Goal: Task Accomplishment & Management: Manage account settings

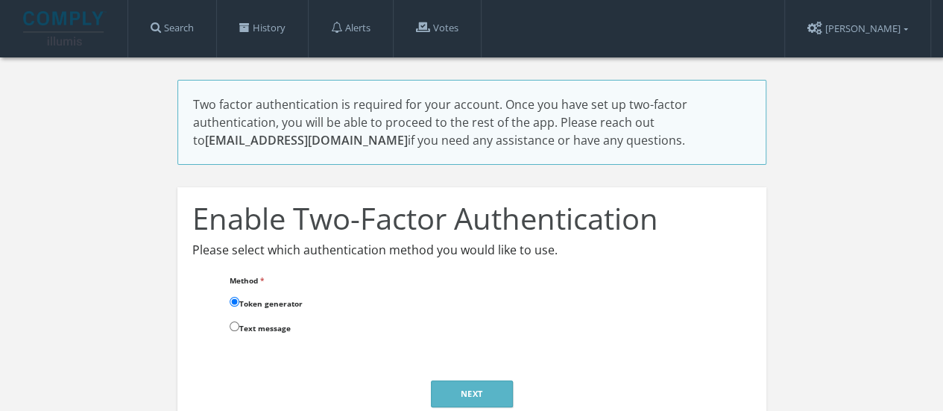
scroll to position [82, 0]
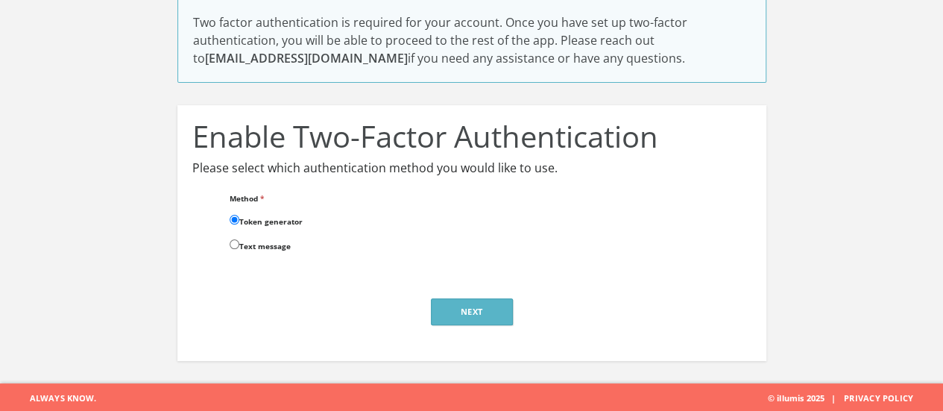
click at [245, 245] on label "Text message" at bounding box center [260, 244] width 61 height 16
click at [239, 245] on input "Text message" at bounding box center [235, 244] width 10 height 10
radio input "true"
click at [473, 315] on button "Next" at bounding box center [472, 311] width 82 height 27
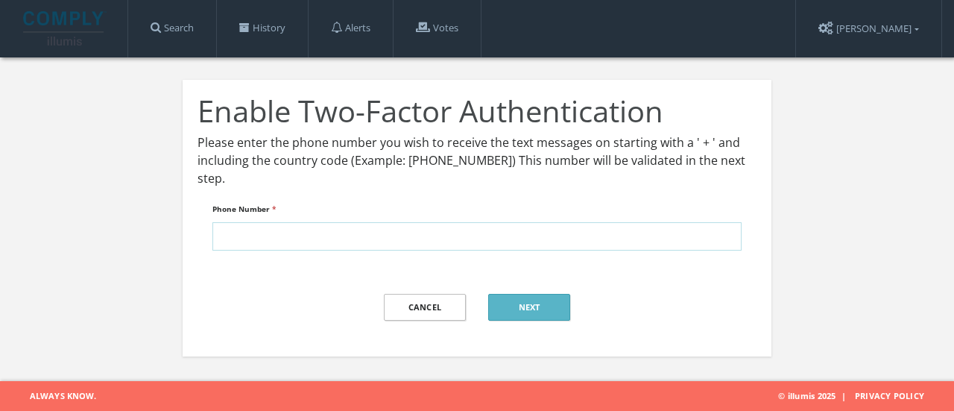
click at [451, 233] on input "Phone Number *" at bounding box center [476, 236] width 529 height 28
type input "+44 07425514510"
click at [535, 309] on button "Next" at bounding box center [529, 307] width 82 height 27
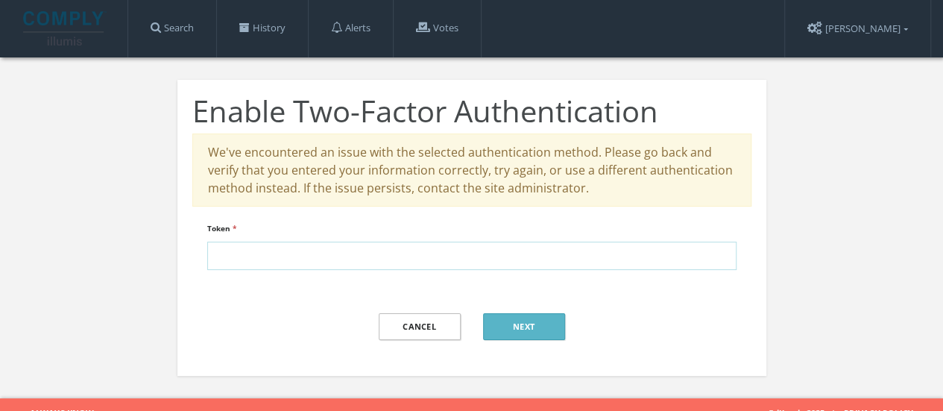
click at [573, 267] on input "Token *" at bounding box center [471, 256] width 529 height 28
click at [379, 261] on input "Token *" at bounding box center [471, 256] width 529 height 28
click at [427, 329] on link "Cancel" at bounding box center [420, 326] width 82 height 27
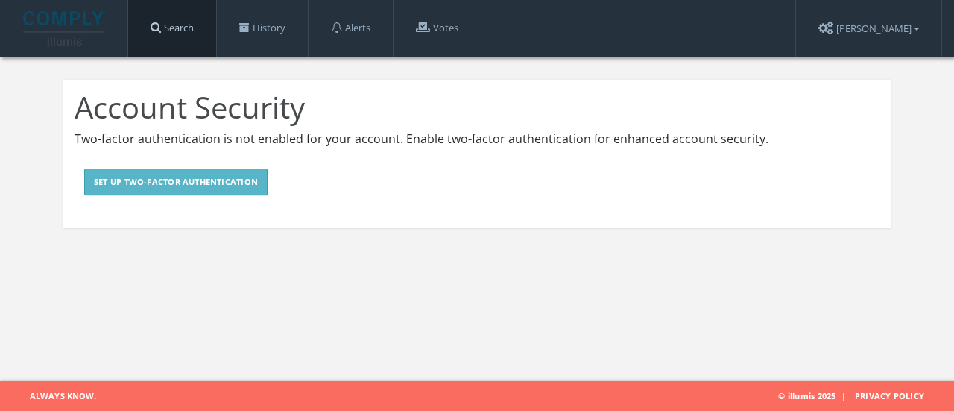
click at [198, 36] on link "Search" at bounding box center [172, 28] width 88 height 57
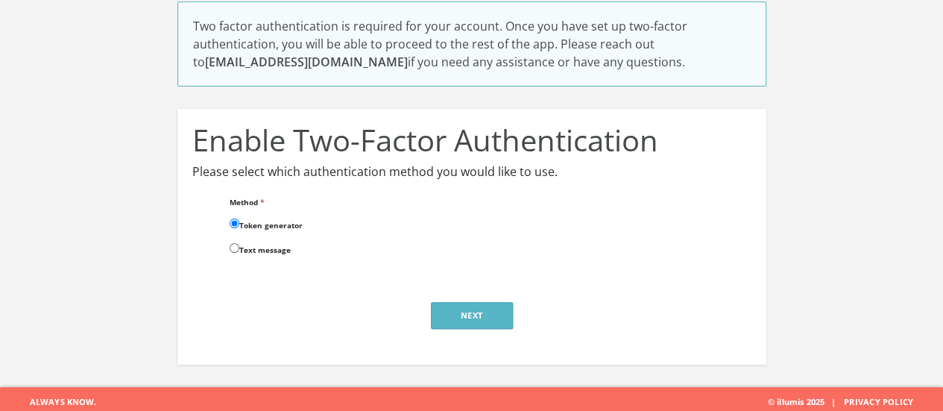
scroll to position [79, 0]
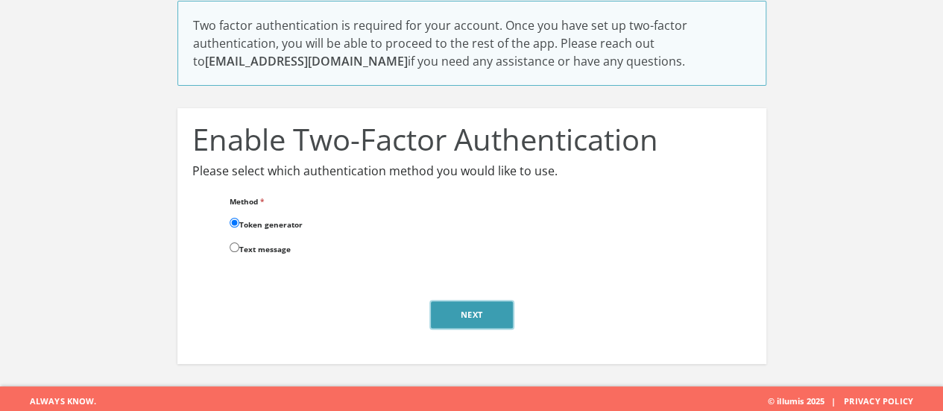
click at [485, 322] on button "Next" at bounding box center [472, 314] width 82 height 27
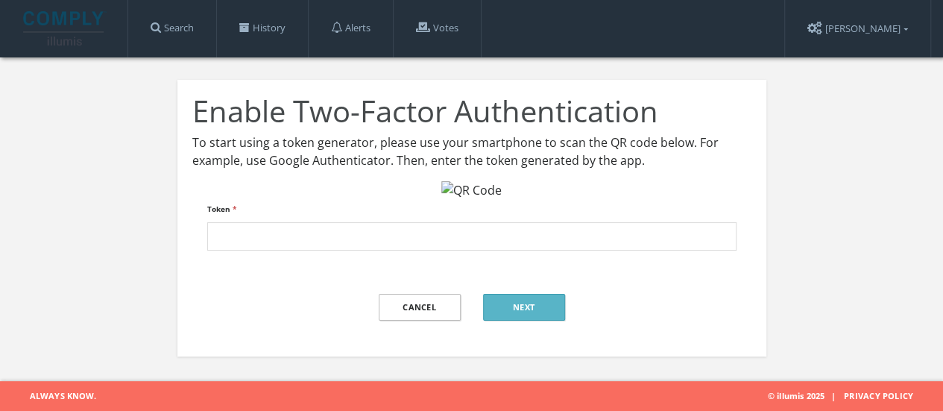
scroll to position [127, 0]
click at [451, 299] on link "Cancel" at bounding box center [420, 307] width 82 height 27
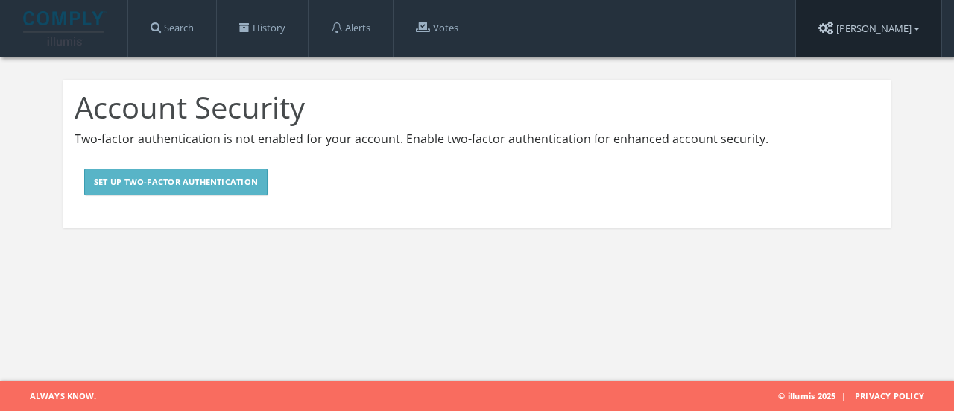
click at [876, 23] on link "[PERSON_NAME]" at bounding box center [868, 28] width 145 height 57
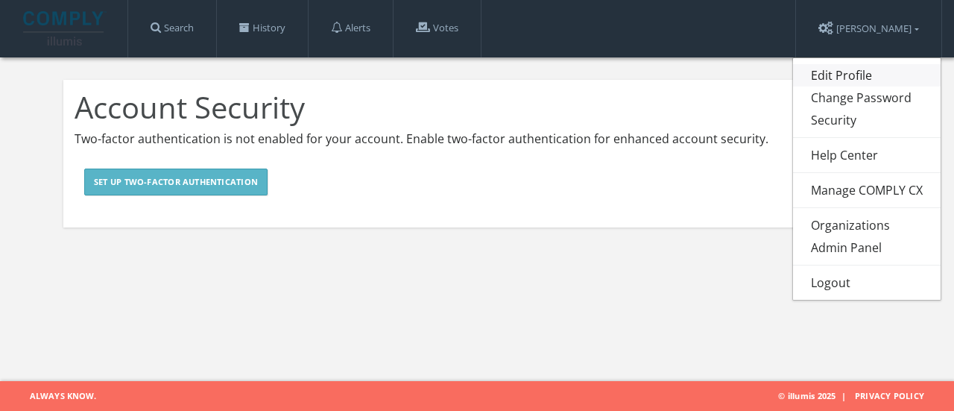
click at [850, 69] on link "Edit Profile" at bounding box center [867, 75] width 148 height 22
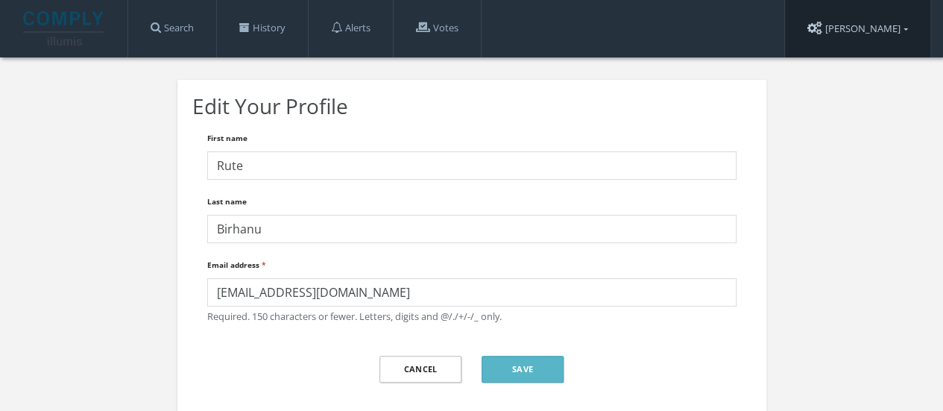
click at [872, 34] on link "[PERSON_NAME]" at bounding box center [857, 28] width 145 height 57
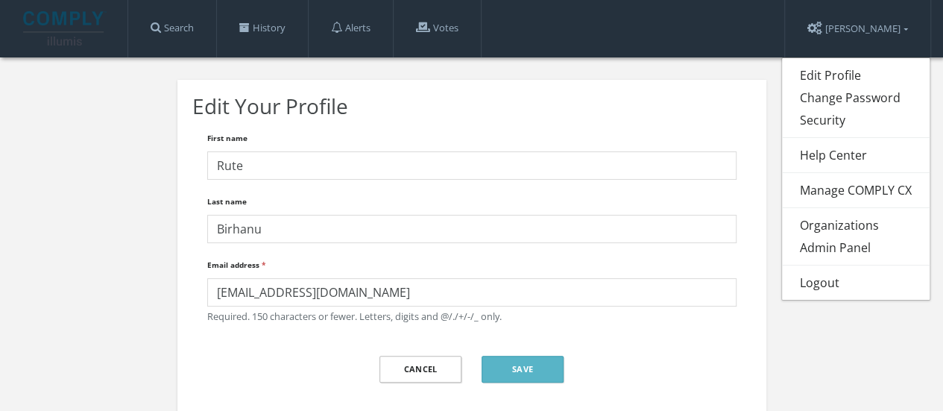
click at [840, 133] on div "Edit Profile Change Password Security Help Center Manage COMPLY CX Organization…" at bounding box center [855, 178] width 149 height 243
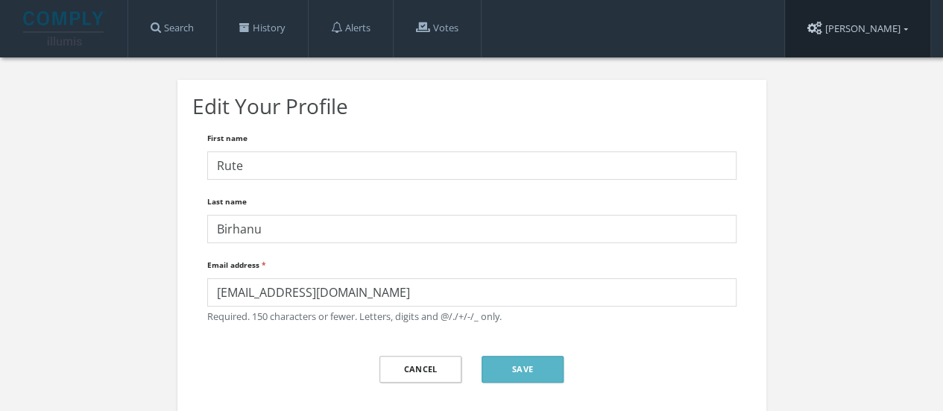
click at [873, 35] on link "[PERSON_NAME]" at bounding box center [857, 28] width 145 height 57
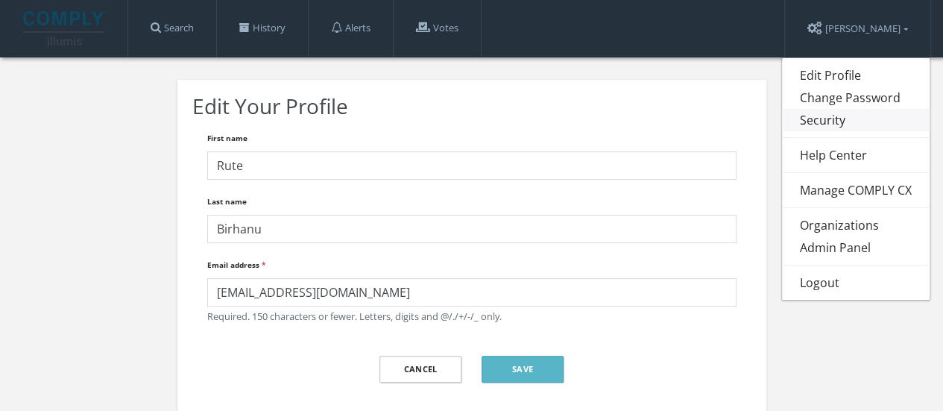
click at [826, 123] on link "Security" at bounding box center [856, 120] width 148 height 22
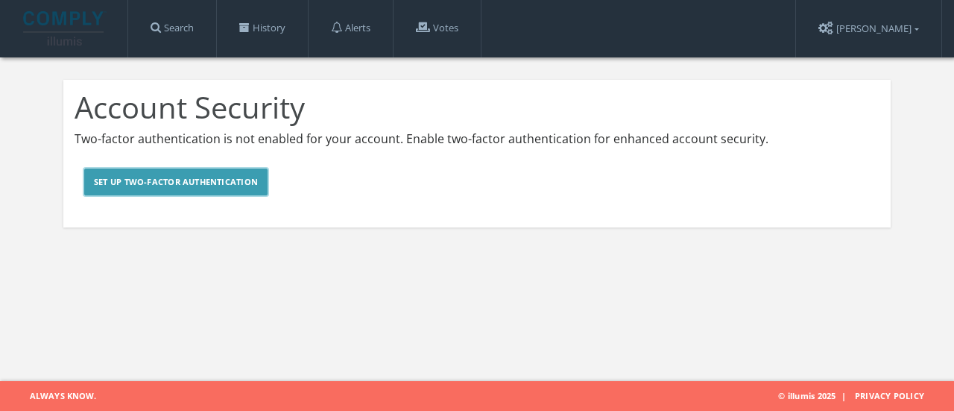
click at [222, 186] on link "Set Up Two-factor Authentication" at bounding box center [175, 181] width 183 height 27
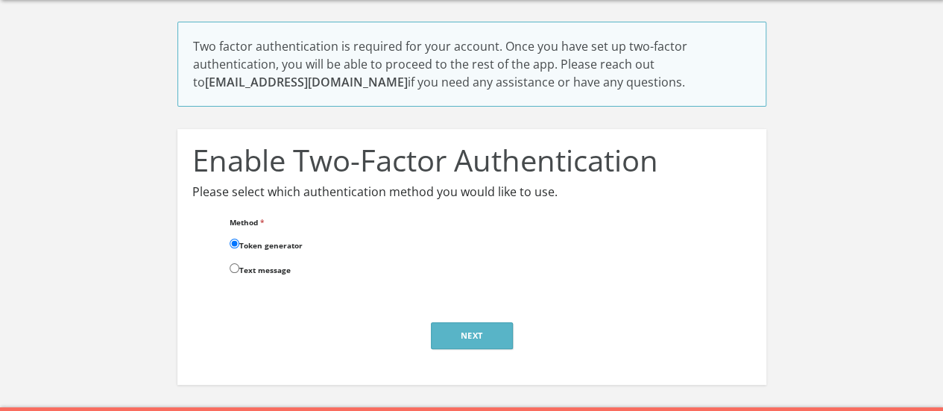
scroll to position [60, 0]
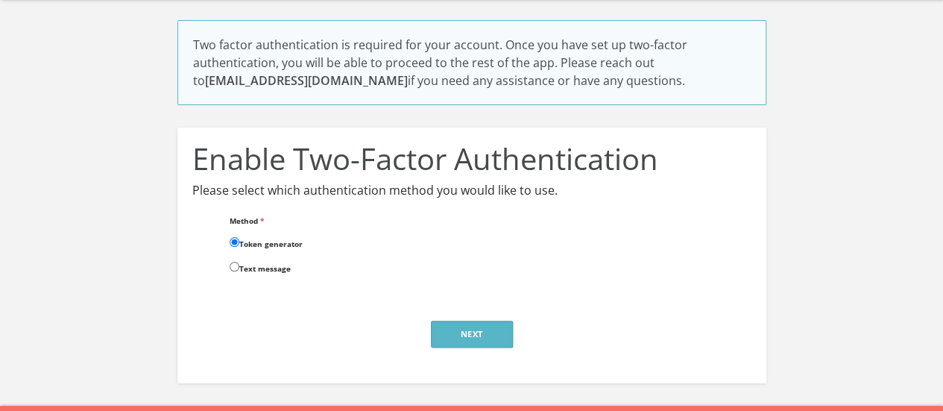
click at [280, 275] on div "Text message" at bounding box center [483, 268] width 507 height 19
click at [280, 269] on label "Text message" at bounding box center [260, 267] width 61 height 16
click at [239, 269] on input "Text message" at bounding box center [235, 267] width 10 height 10
radio input "true"
click at [450, 339] on button "Next" at bounding box center [472, 334] width 82 height 27
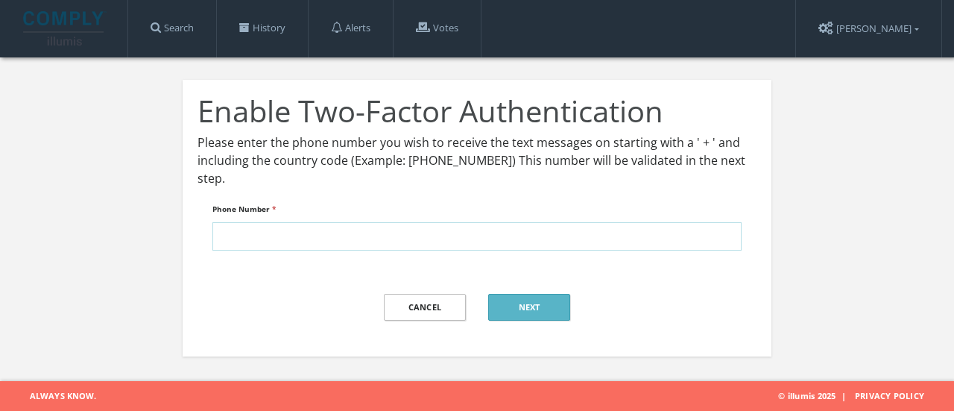
click at [458, 246] on input "Phone Number *" at bounding box center [476, 236] width 529 height 28
type input "[PHONE_NUMBER]"
click at [534, 296] on button "Next" at bounding box center [529, 307] width 82 height 27
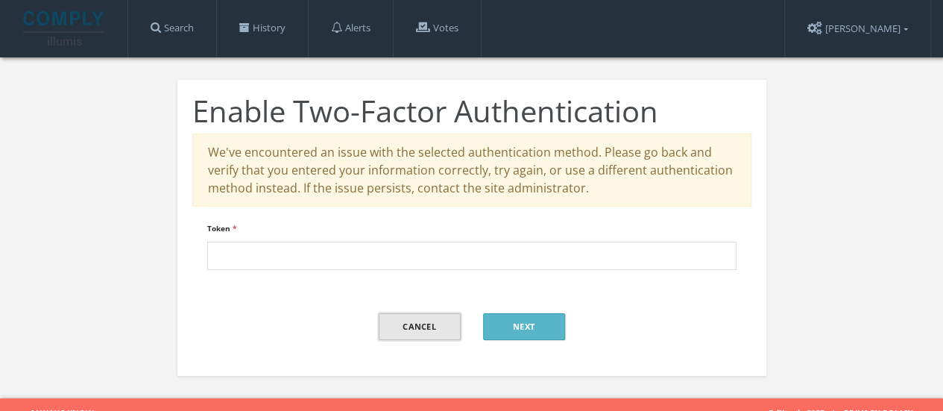
click at [414, 325] on link "Cancel" at bounding box center [420, 326] width 82 height 27
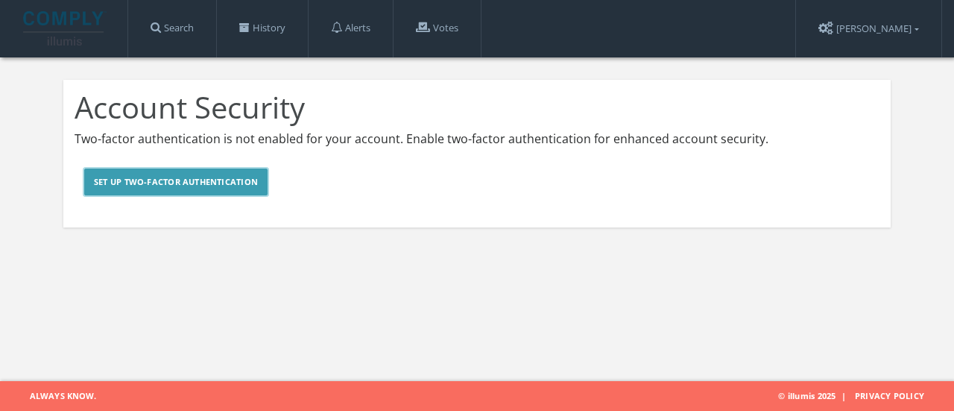
click at [216, 188] on link "Set Up Two-factor Authentication" at bounding box center [175, 181] width 183 height 27
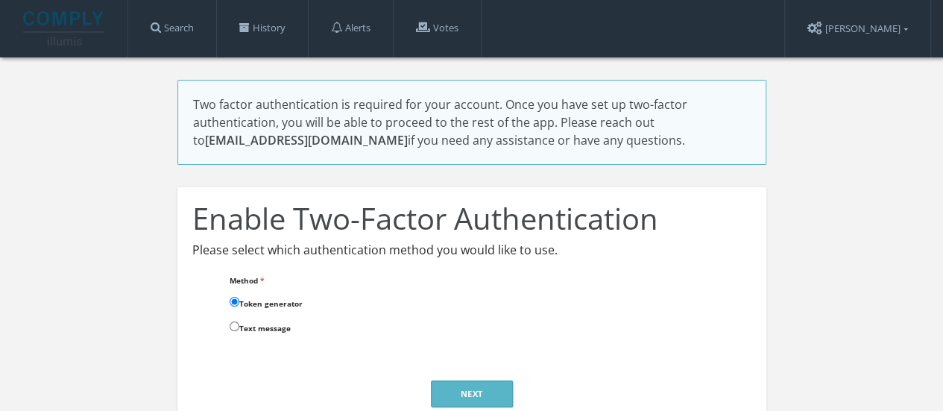
click at [243, 327] on label "Text message" at bounding box center [260, 326] width 61 height 16
click at [239, 327] on input "Text message" at bounding box center [235, 326] width 10 height 10
radio input "true"
click at [441, 380] on button "Next" at bounding box center [472, 393] width 82 height 27
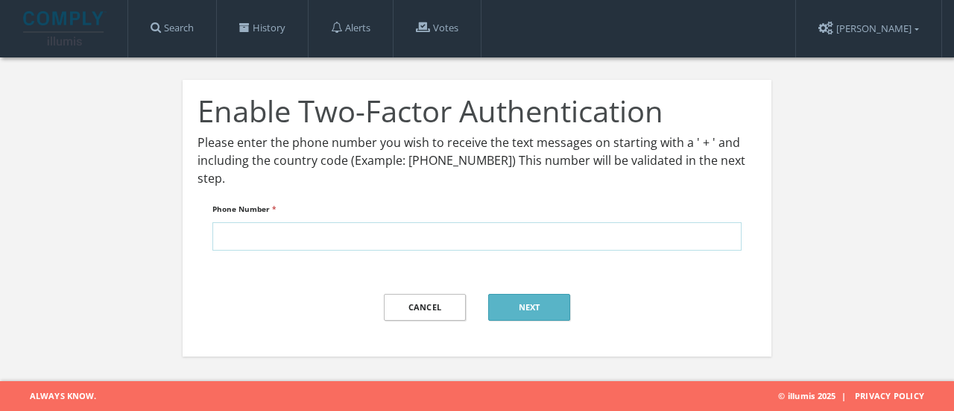
click at [476, 239] on input "Phone Number *" at bounding box center [476, 236] width 529 height 28
click at [236, 233] on input "[PHONE_NUMBER]" at bounding box center [476, 236] width 529 height 28
click at [259, 239] on input "[PHONE_NUMBER]" at bounding box center [476, 236] width 529 height 28
type input "[PHONE_NUMBER]"
click at [533, 306] on button "Next" at bounding box center [529, 307] width 82 height 27
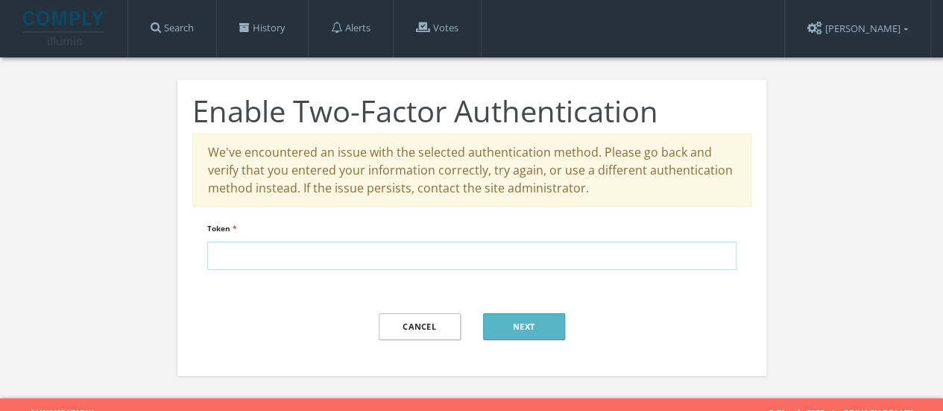
click at [718, 245] on input "Token *" at bounding box center [471, 256] width 529 height 28
type input "1"
click at [722, 252] on input "1" at bounding box center [471, 256] width 529 height 28
click at [431, 322] on link "Cancel" at bounding box center [420, 326] width 82 height 27
